Goal: Information Seeking & Learning: Learn about a topic

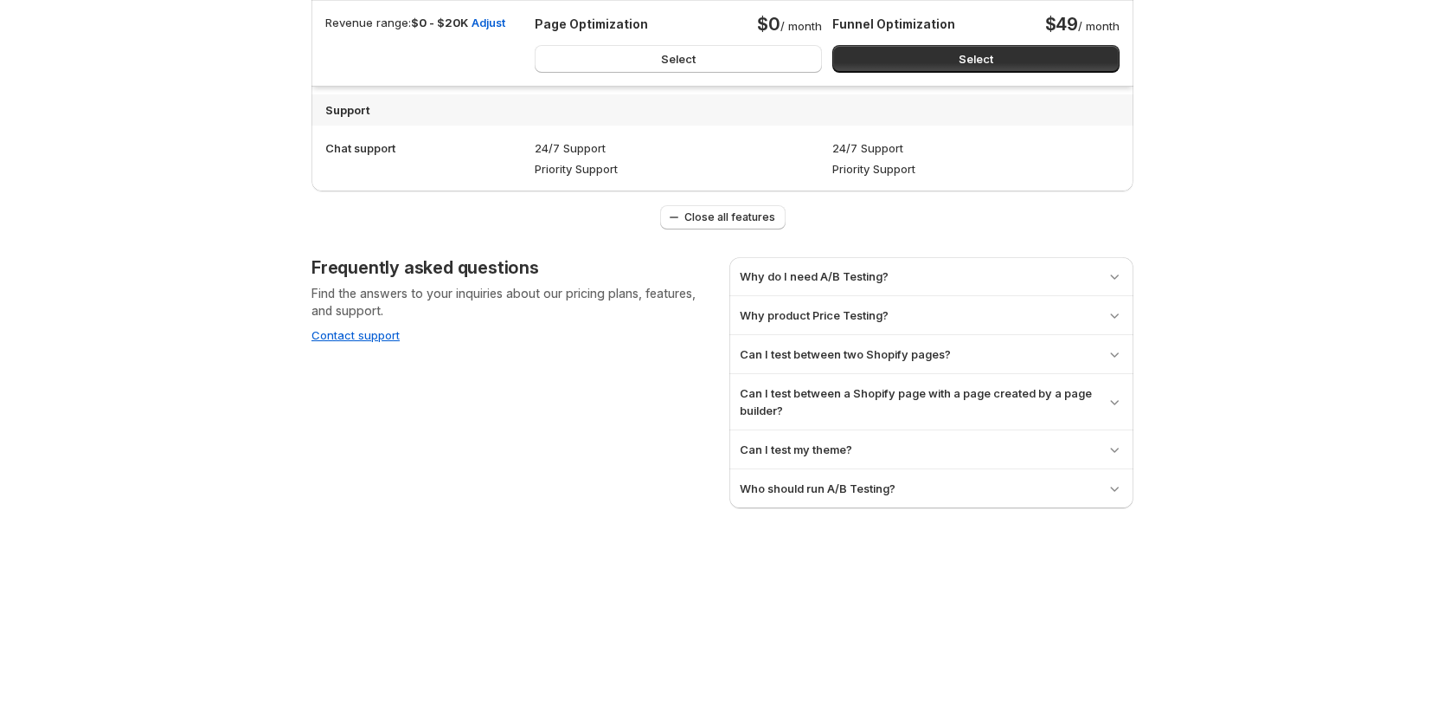
scroll to position [1750, 0]
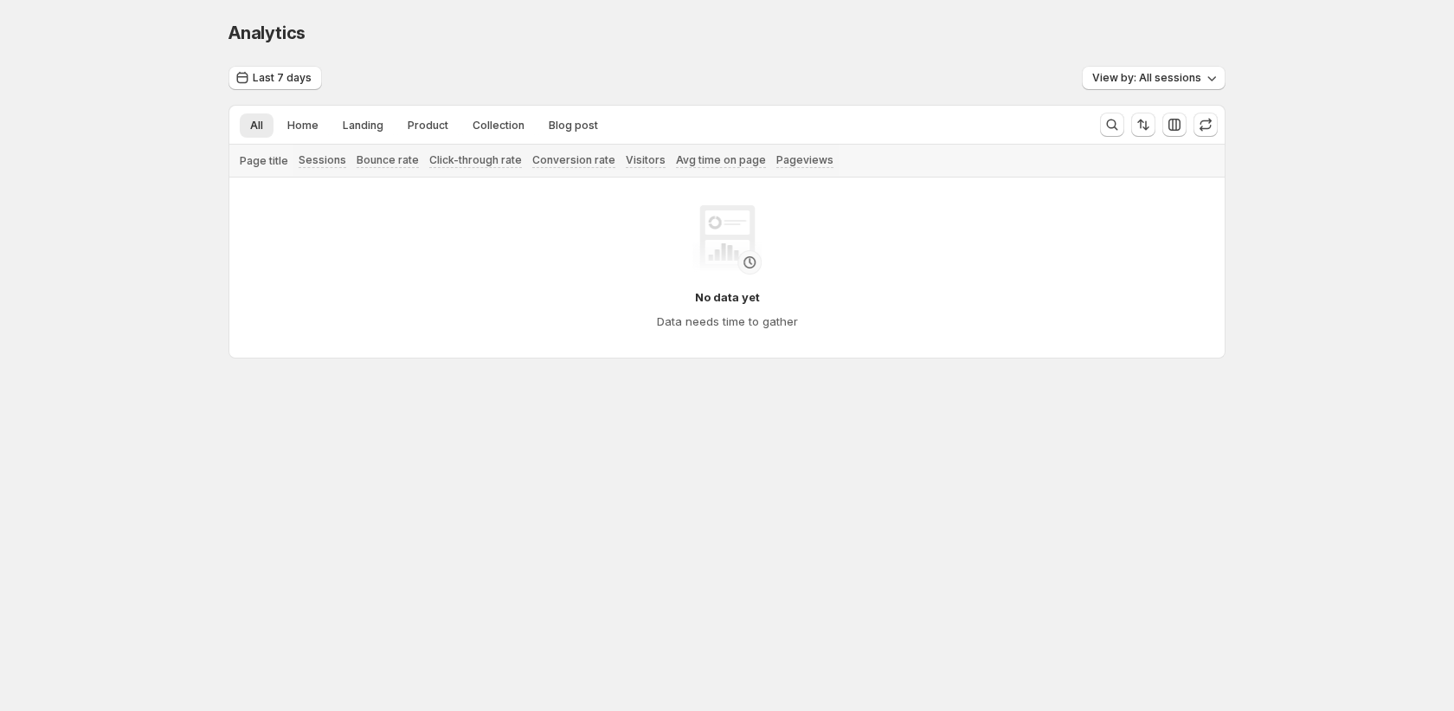
click at [160, 525] on div "Analytics. This page is ready Analytics Last 7 days View by: All sessions All H…" at bounding box center [727, 312] width 1454 height 625
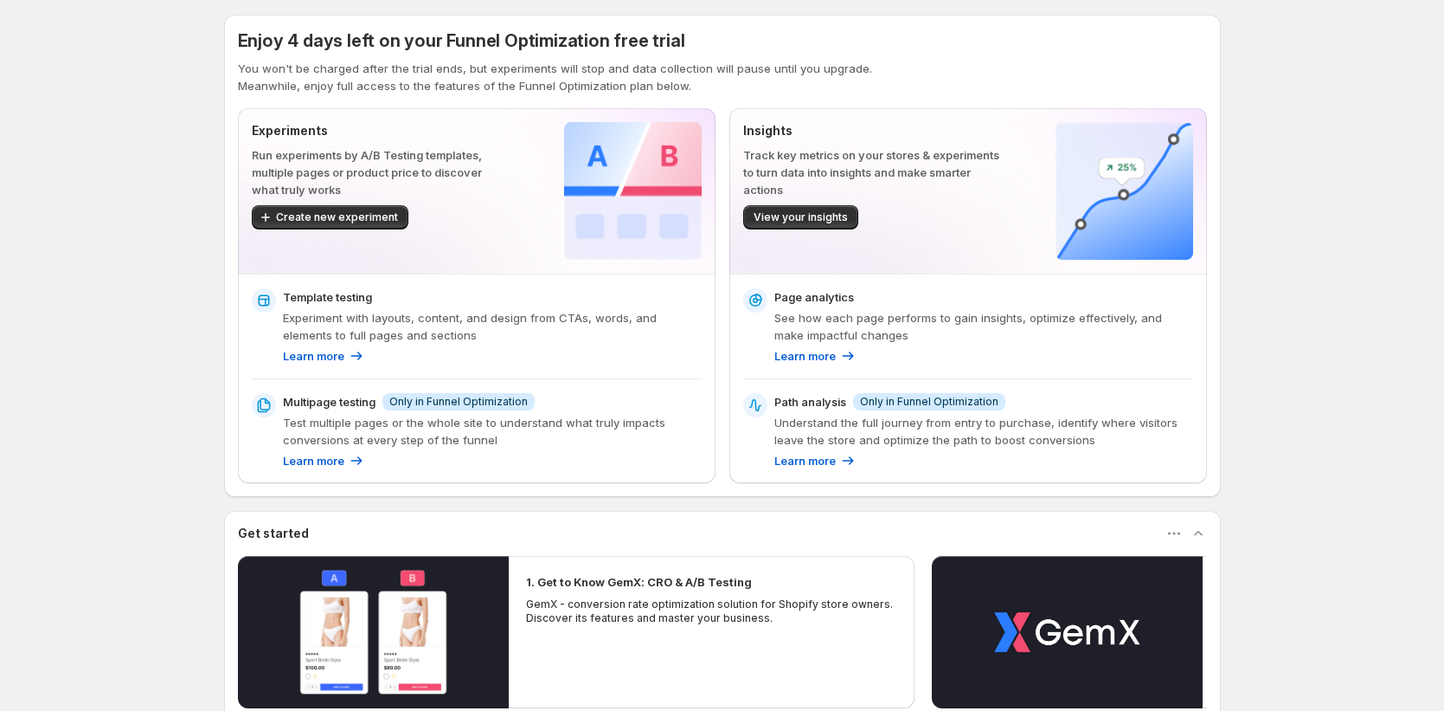
scroll to position [3, 0]
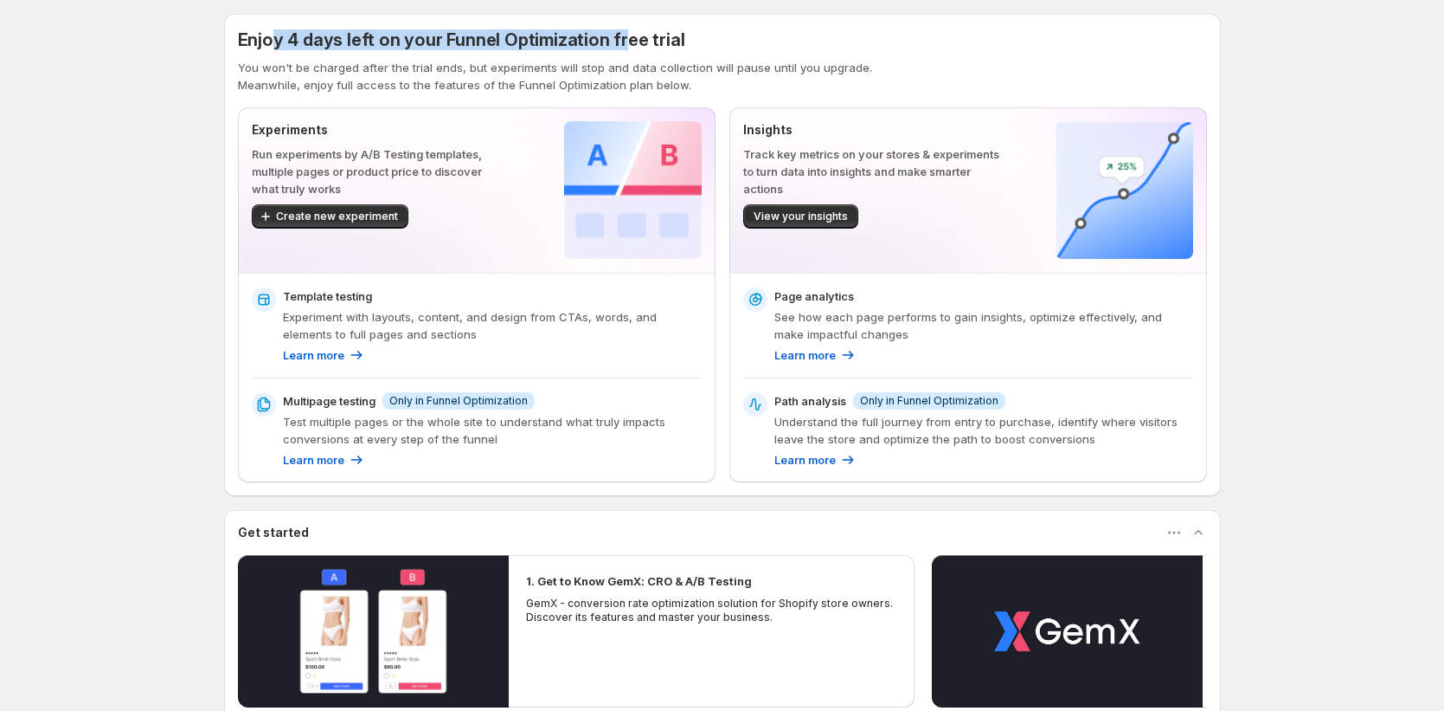
drag, startPoint x: 280, startPoint y: 32, endPoint x: 732, endPoint y: 68, distance: 453.2
click at [631, 34] on span "Enjoy 4 days left on your Funnel Optimization free trial" at bounding box center [461, 39] width 447 height 21
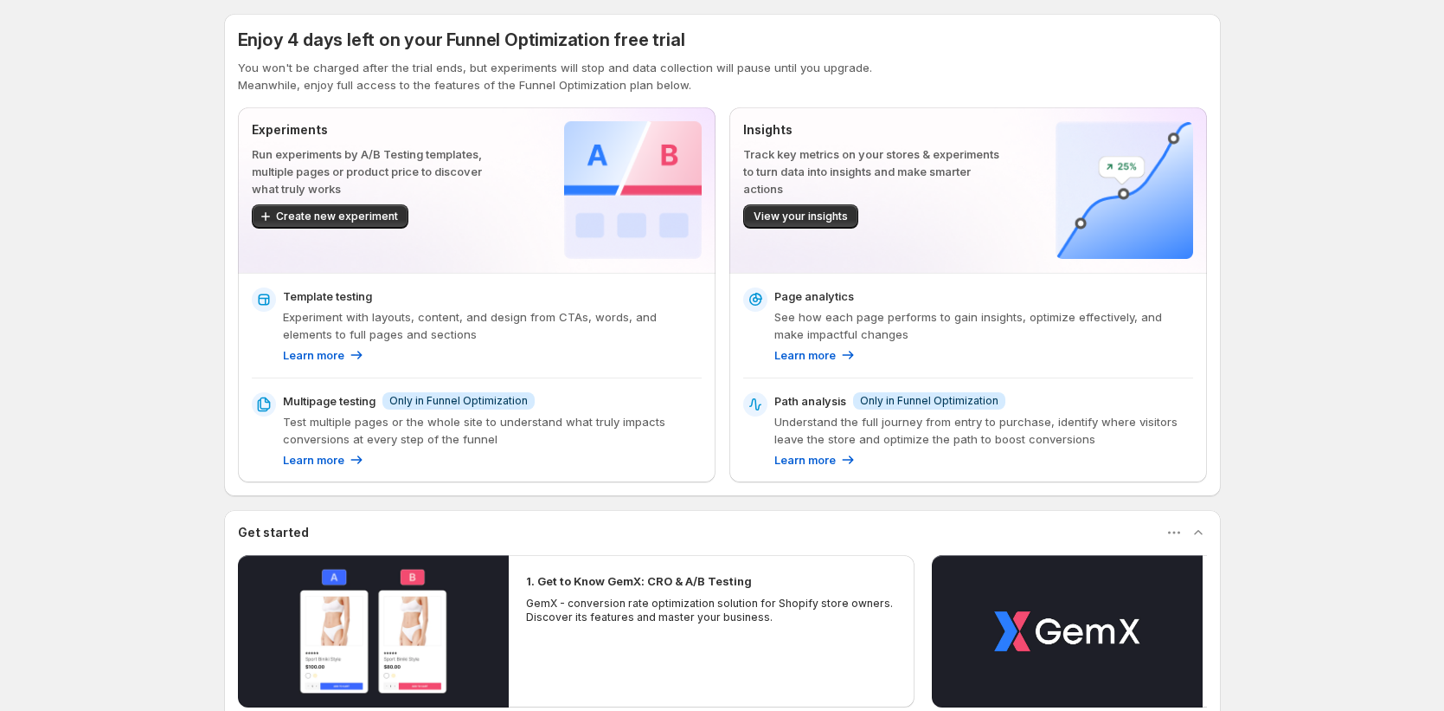
click at [768, 59] on p "You won't be charged after the trial ends, but experiments will stop and data c…" at bounding box center [722, 67] width 969 height 17
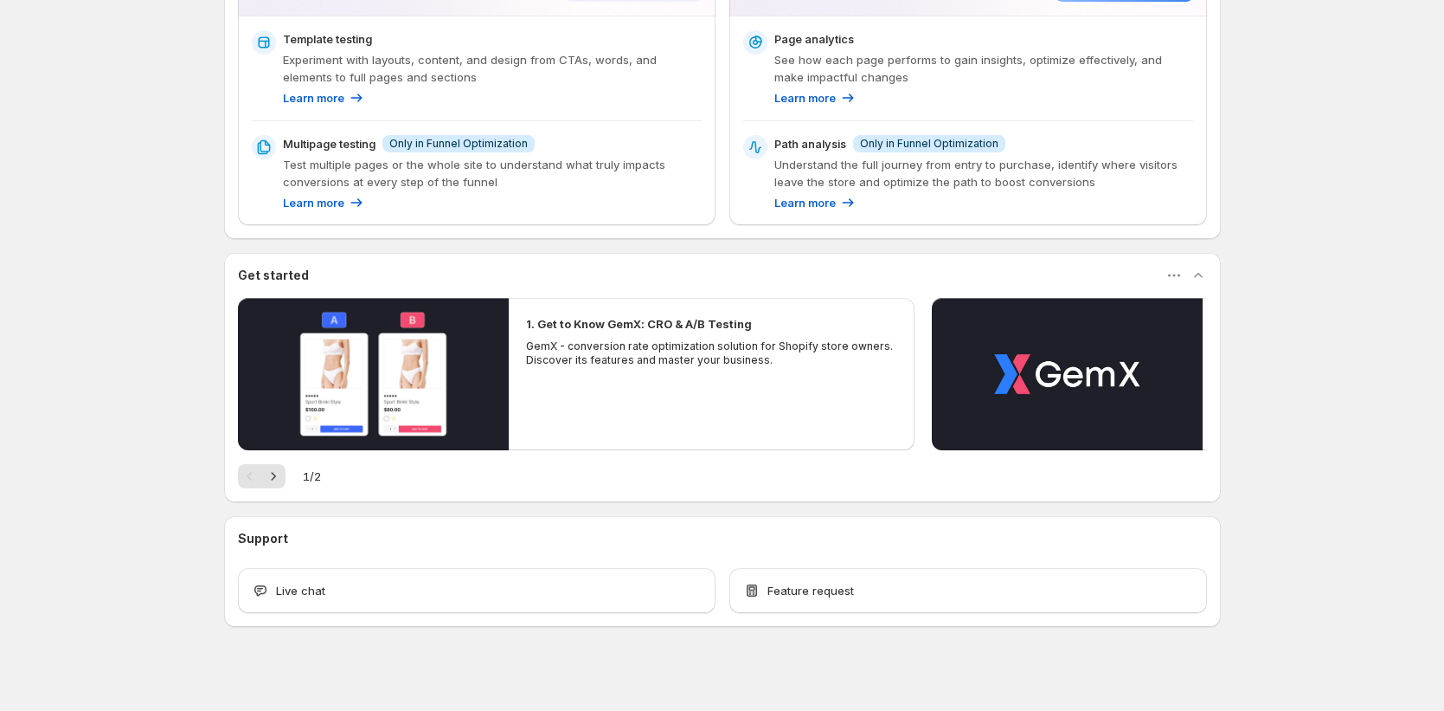
scroll to position [270, 0]
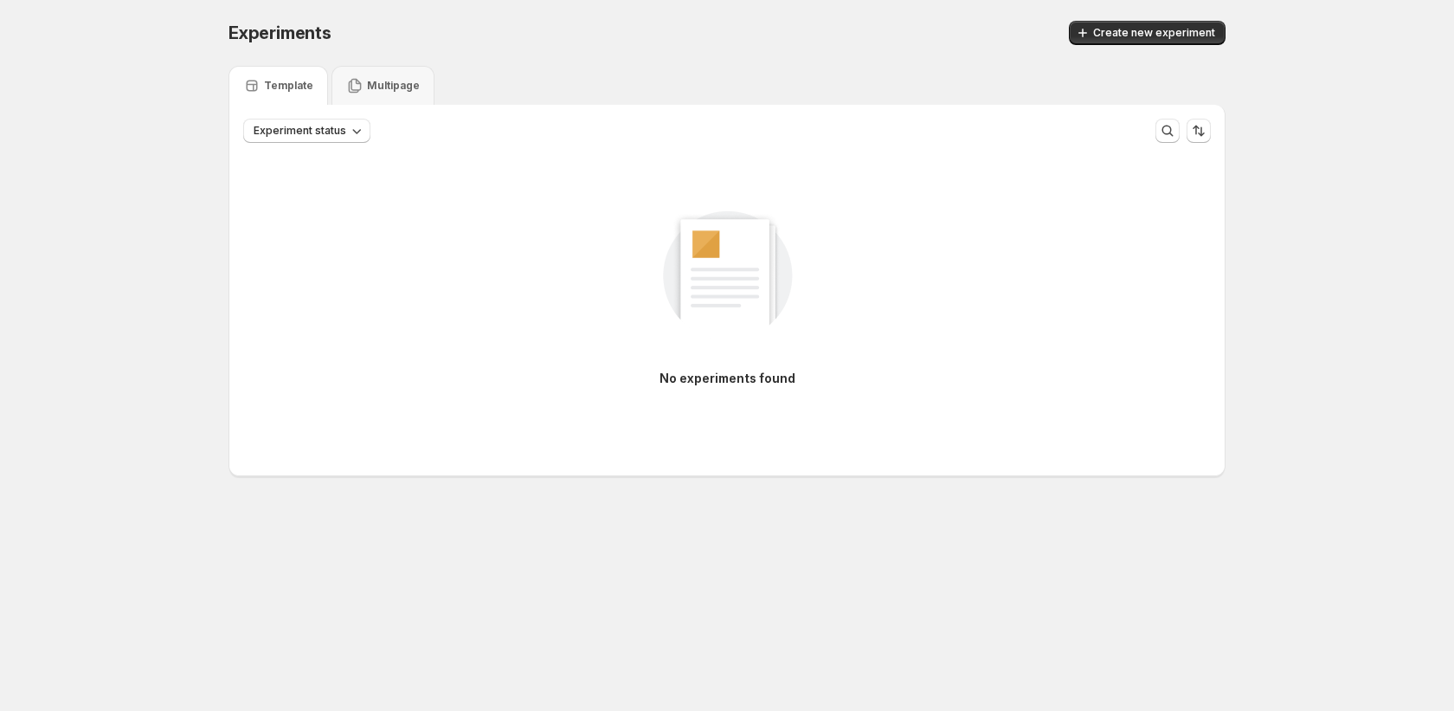
drag, startPoint x: 26, startPoint y: 277, endPoint x: 19, endPoint y: 285, distance: 10.4
click at [22, 282] on div "Experiments. This page is ready Experiments Create new experiment Template Mult…" at bounding box center [727, 284] width 1454 height 569
click at [1099, 215] on div "No experiments found" at bounding box center [727, 290] width 968 height 232
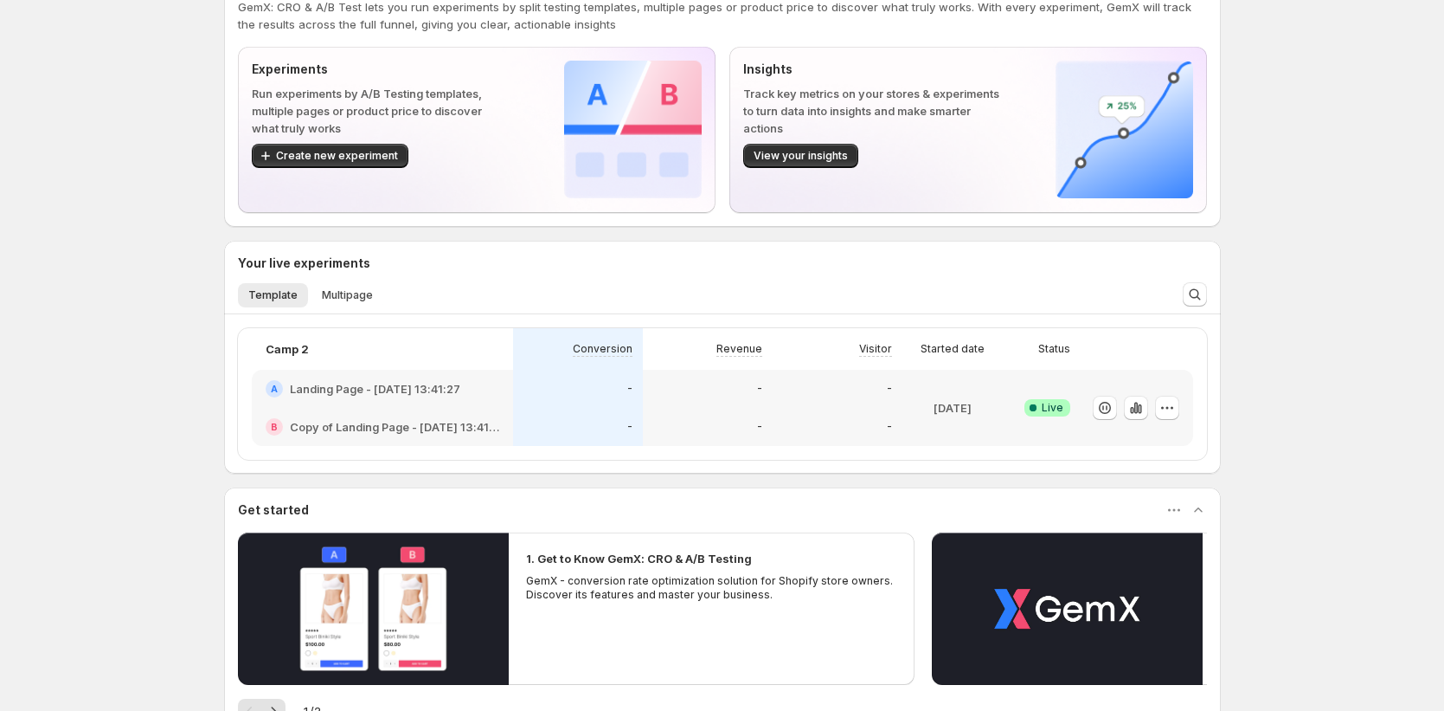
scroll to position [65, 0]
click at [793, 159] on span "View your insights" at bounding box center [801, 155] width 94 height 14
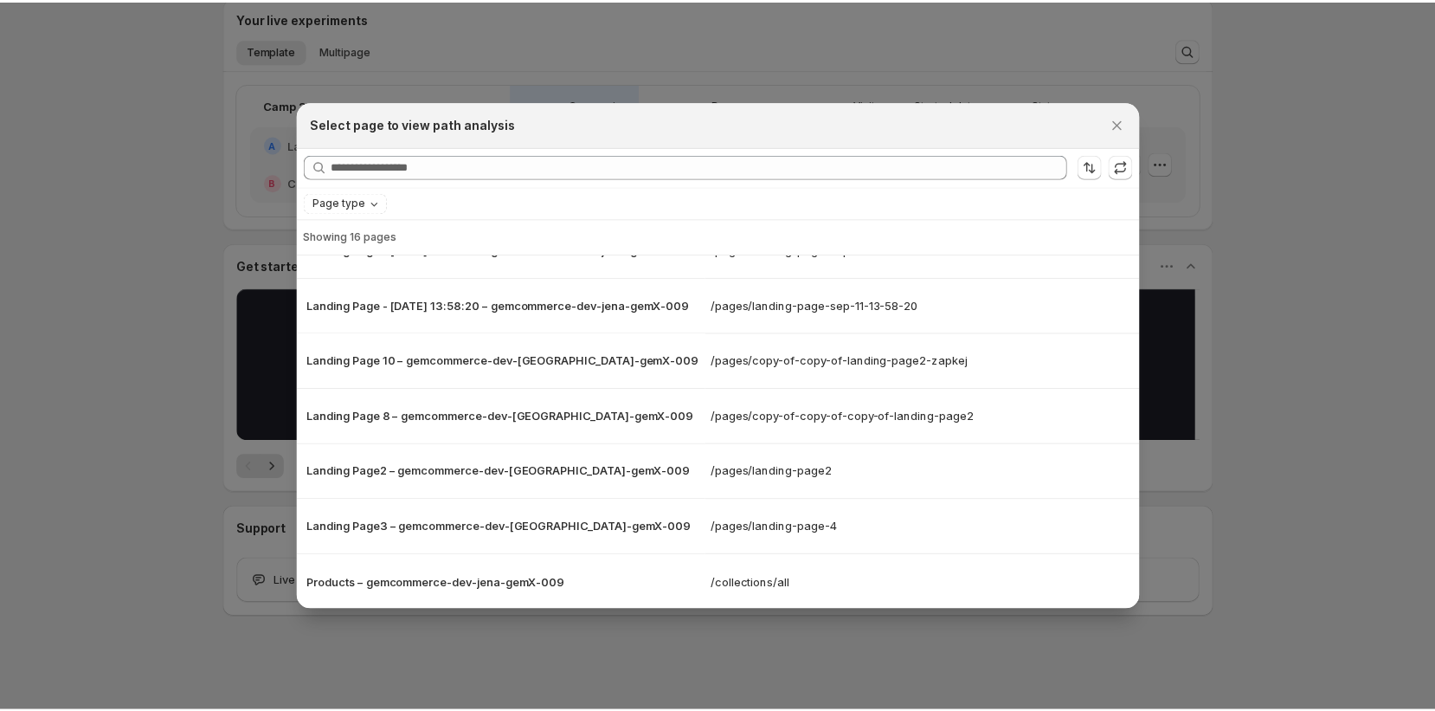
scroll to position [0, 0]
